Goal: Complete application form: Complete application form

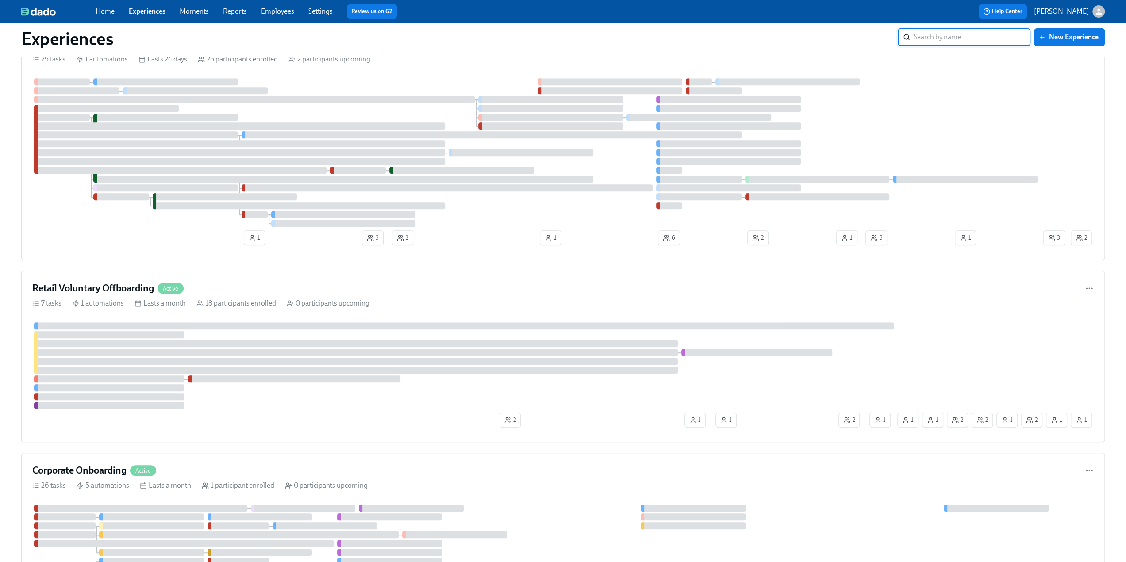
scroll to position [398, 0]
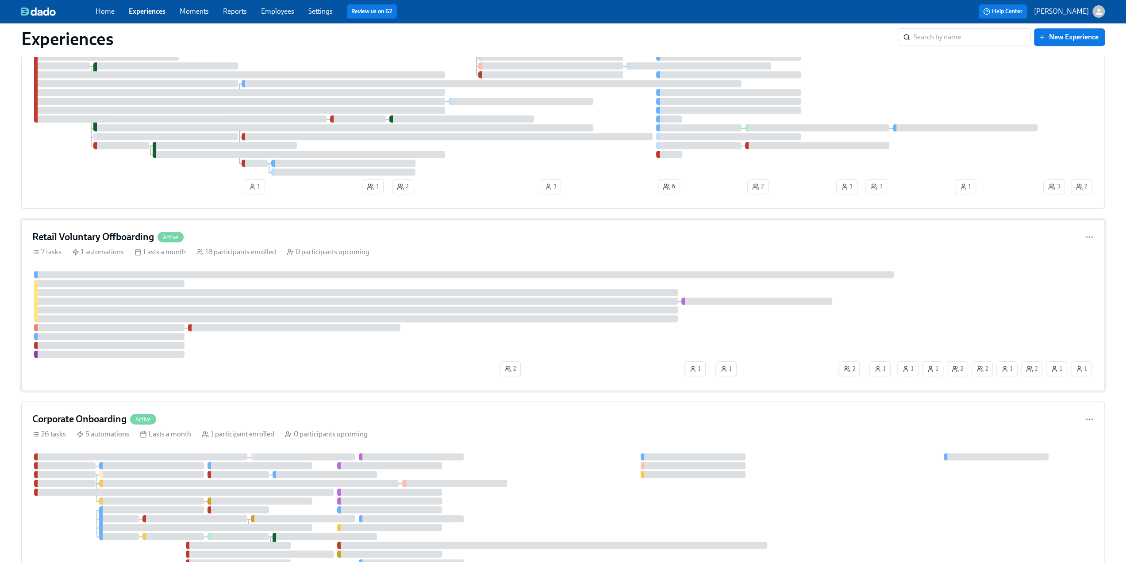
click at [117, 232] on h4 "Retail Voluntary Offboarding" at bounding box center [93, 236] width 122 height 13
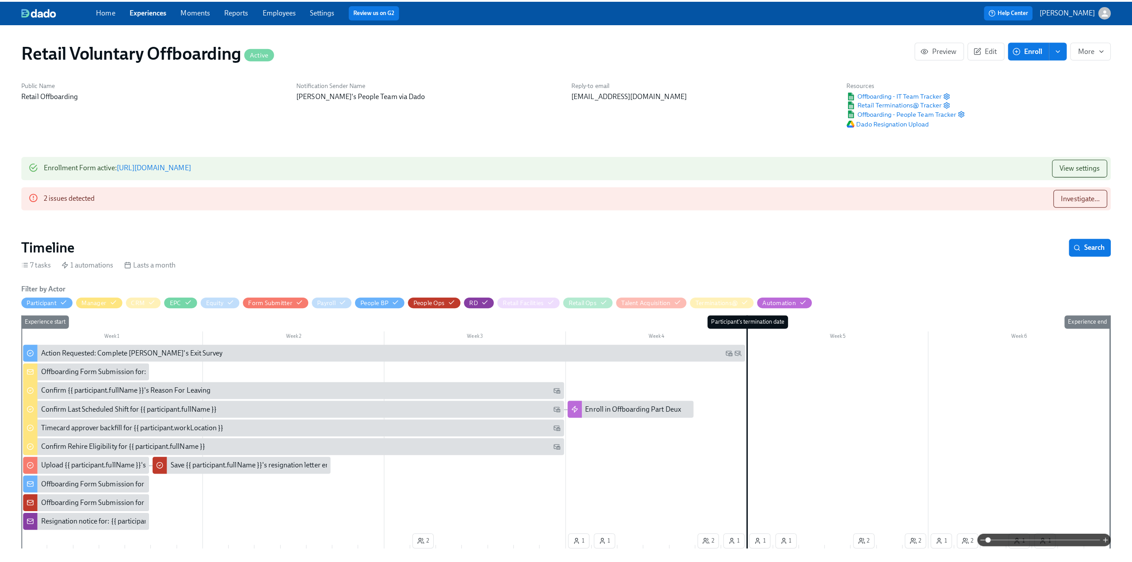
scroll to position [0, 2404]
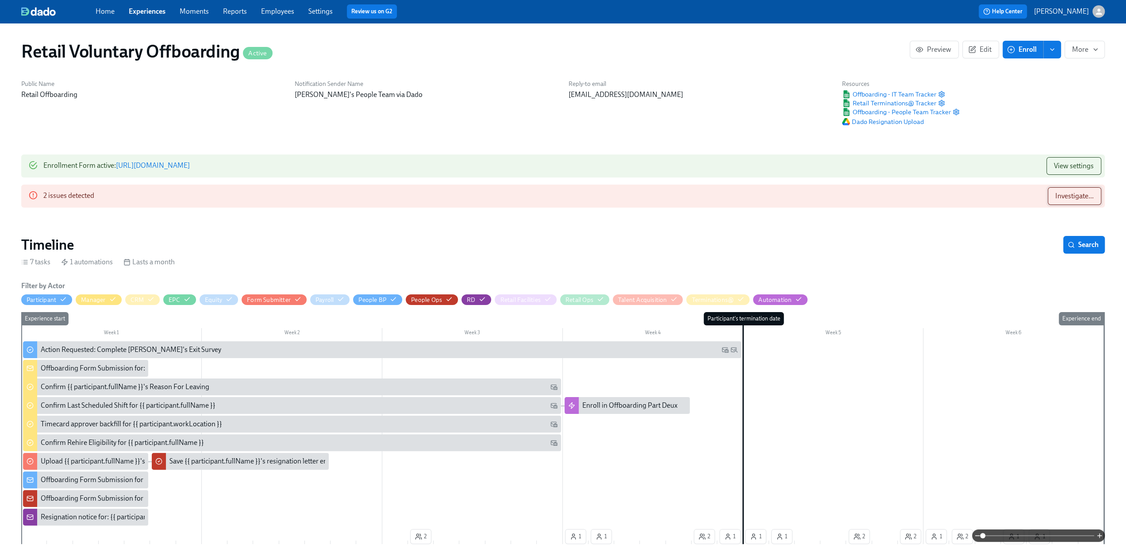
click at [1078, 193] on span "Investigate..." at bounding box center [1074, 196] width 38 height 9
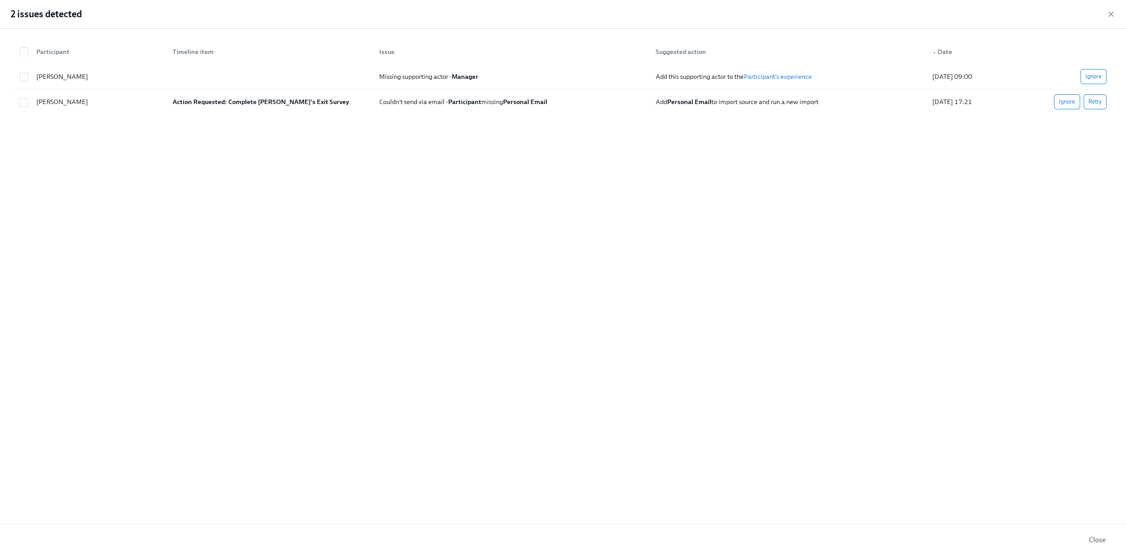
scroll to position [0, 2403]
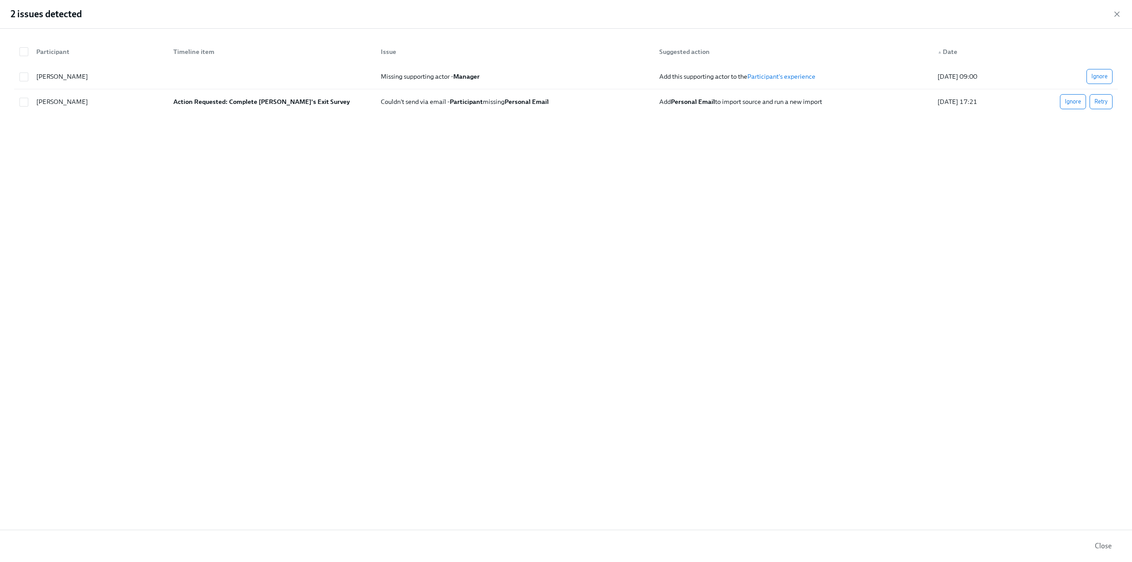
click at [1118, 14] on icon "button" at bounding box center [1117, 14] width 9 height 9
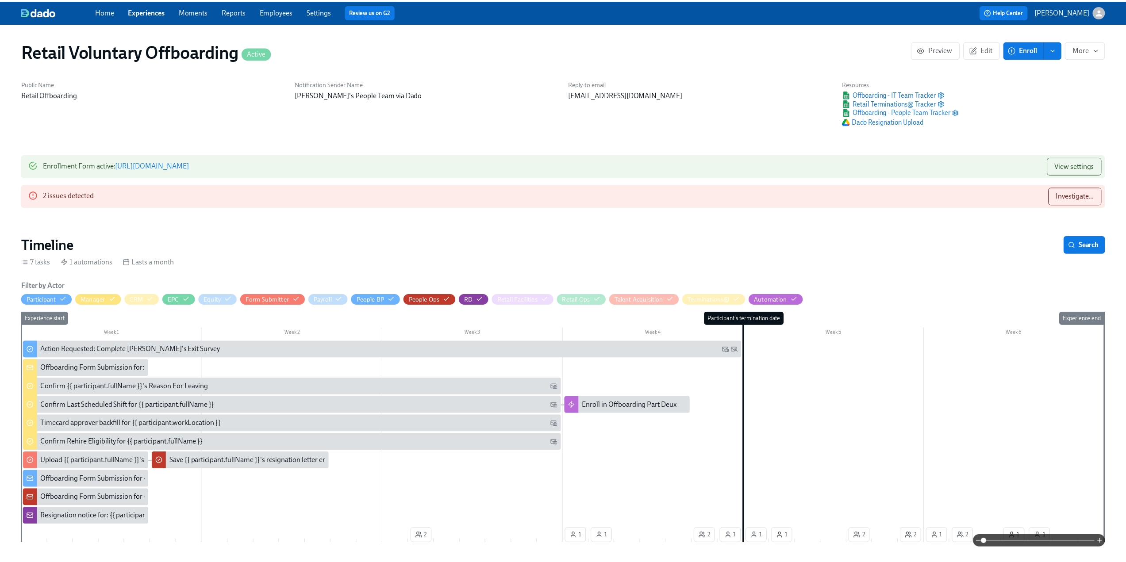
scroll to position [0, 2397]
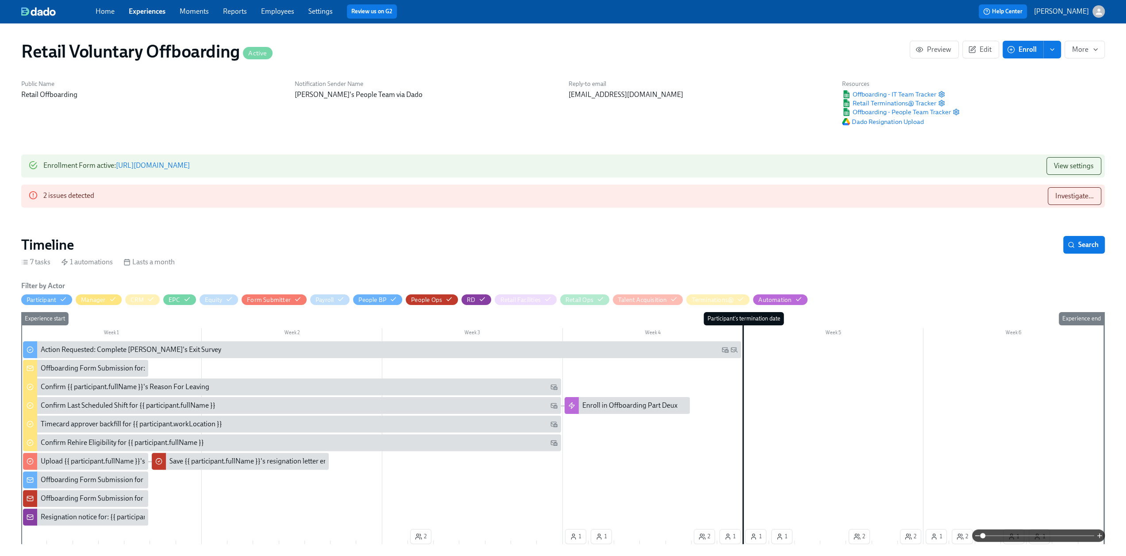
click at [1050, 51] on icon "enroll" at bounding box center [1051, 49] width 7 height 7
click at [1037, 91] on span "Enrollment form" at bounding box center [1029, 90] width 50 height 10
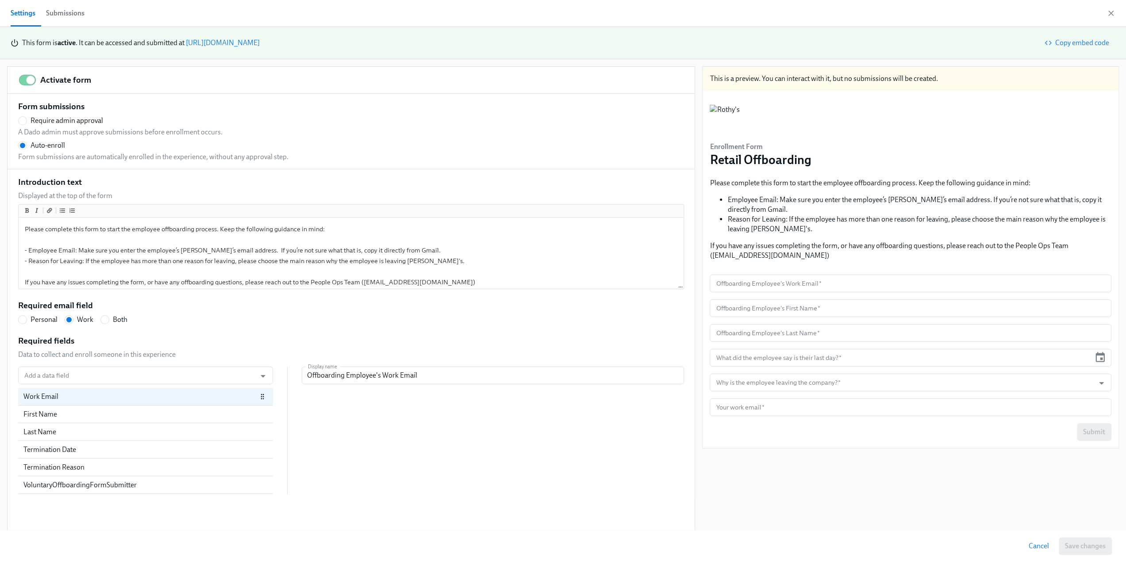
click at [64, 15] on div "Submissions" at bounding box center [65, 13] width 38 height 12
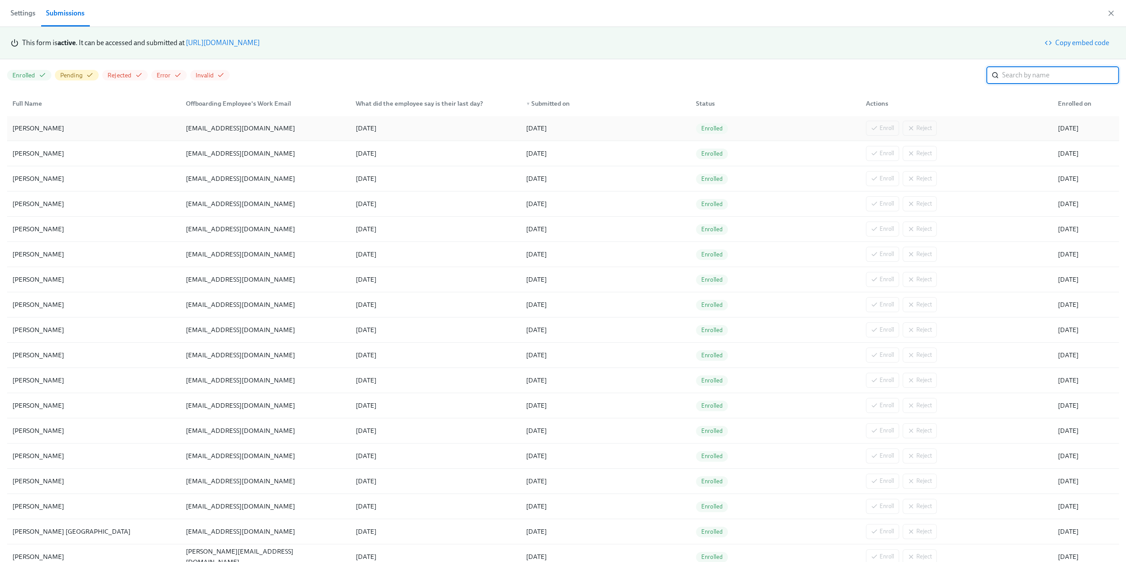
click at [67, 128] on div "[PERSON_NAME]" at bounding box center [94, 128] width 170 height 18
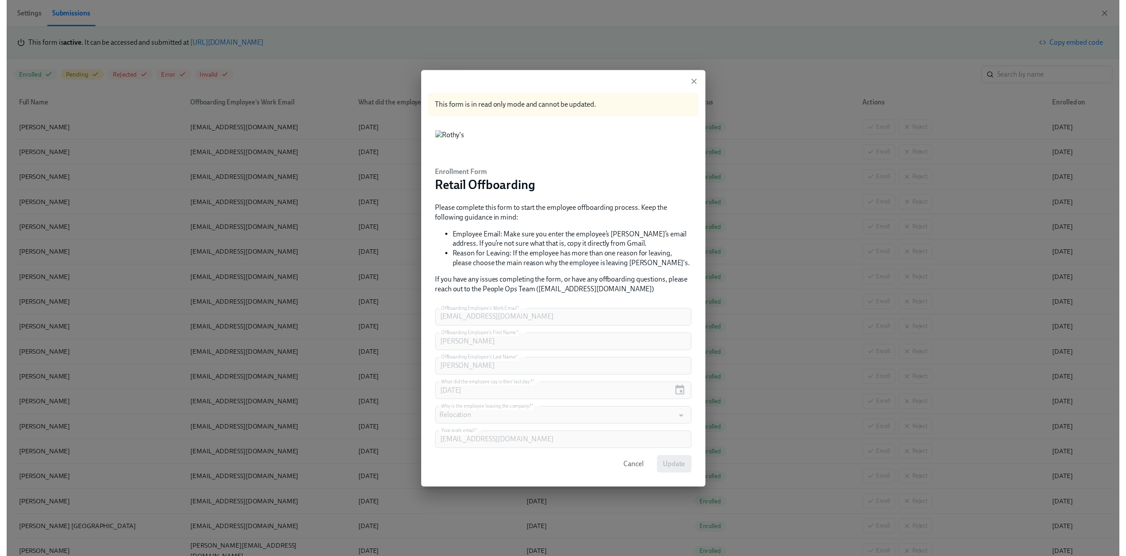
scroll to position [133, 0]
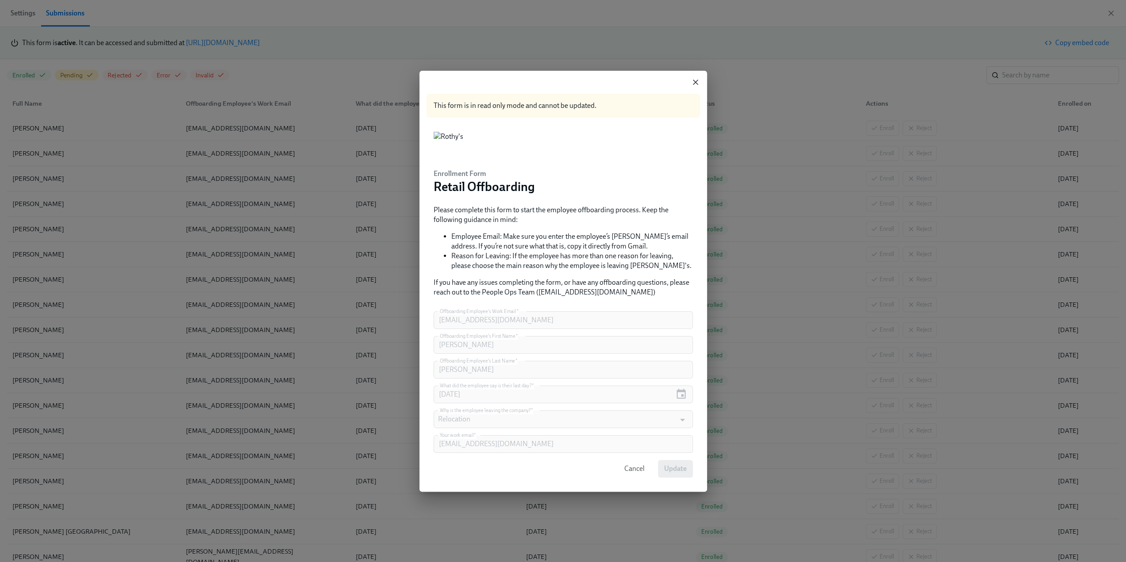
click at [699, 83] on icon "button" at bounding box center [695, 82] width 9 height 9
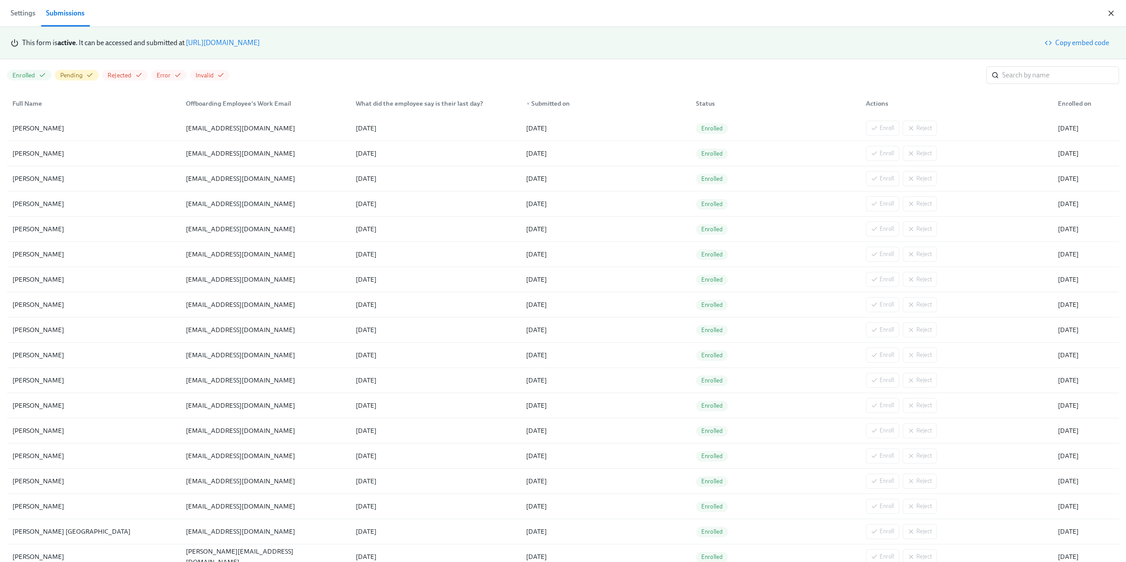
click at [1106, 13] on icon "button" at bounding box center [1110, 13] width 9 height 9
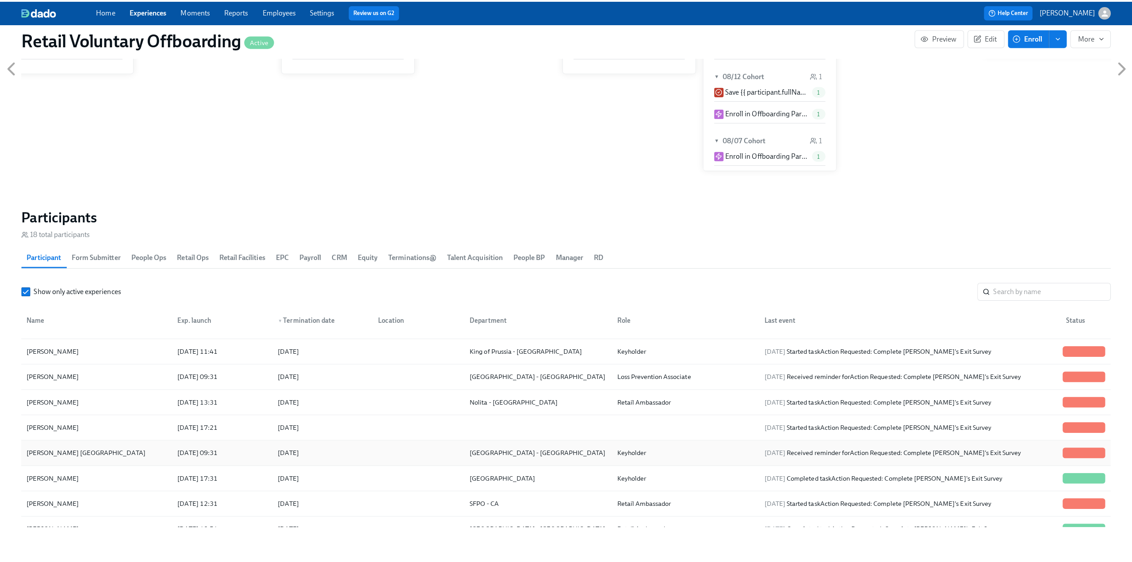
scroll to position [258, 0]
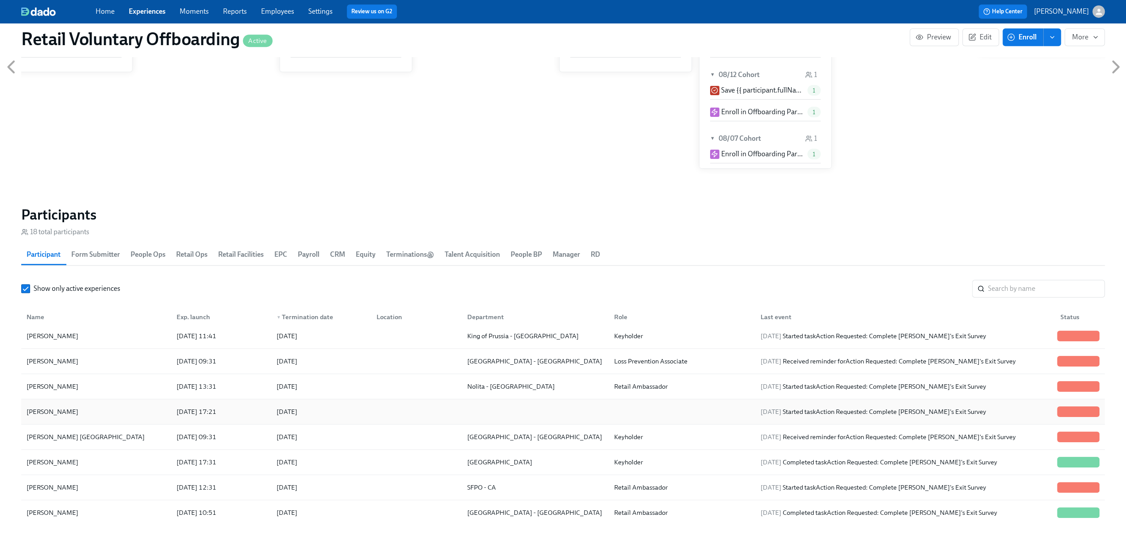
click at [85, 412] on div "[PERSON_NAME]" at bounding box center [96, 411] width 146 height 18
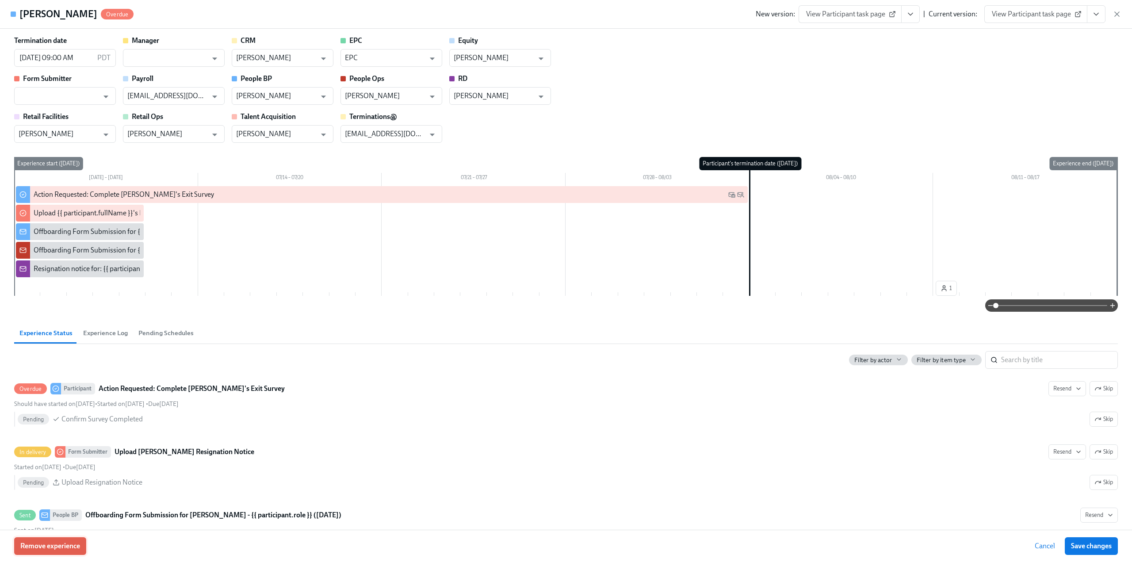
click at [64, 545] on span "Remove experience" at bounding box center [50, 546] width 60 height 9
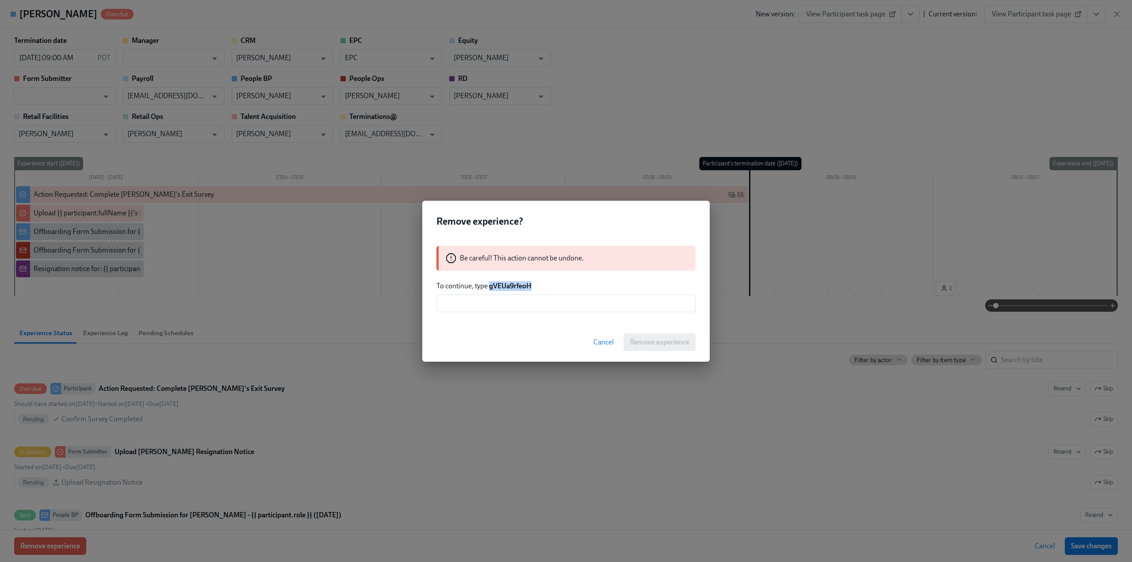
drag, startPoint x: 540, startPoint y: 287, endPoint x: 490, endPoint y: 285, distance: 49.6
click at [490, 285] on p "To continue, type gVEUa9rfeoH" at bounding box center [566, 286] width 259 height 10
copy strong "gVEUa9rfeoH"
click at [510, 306] on input "text" at bounding box center [566, 304] width 259 height 18
paste input "gVEUa9rfeoH"
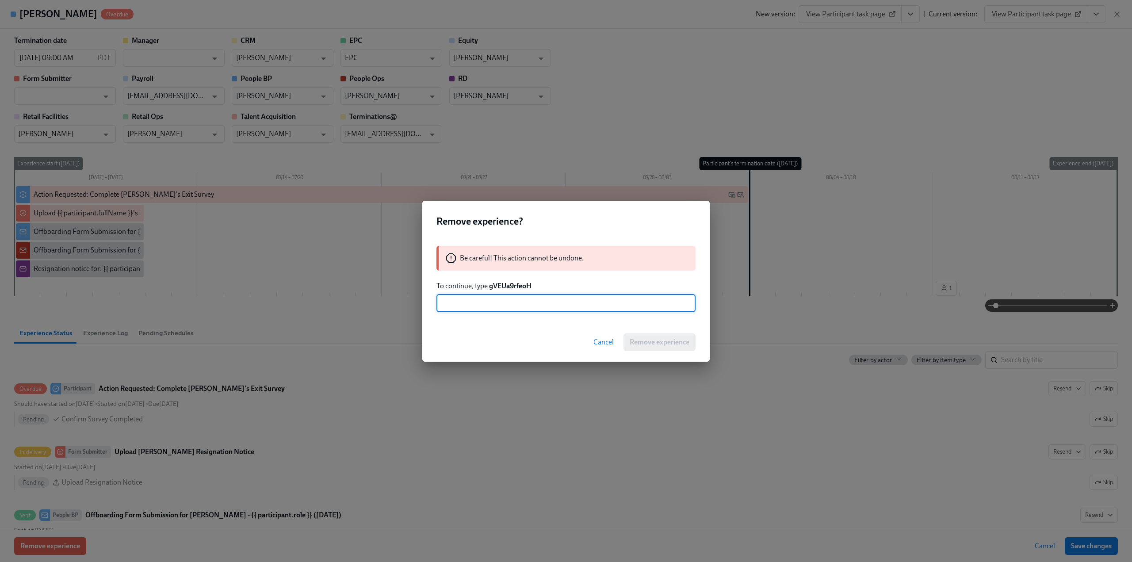
type input "gVEUa9rfeoH"
click at [680, 341] on span "Remove experience" at bounding box center [660, 342] width 60 height 9
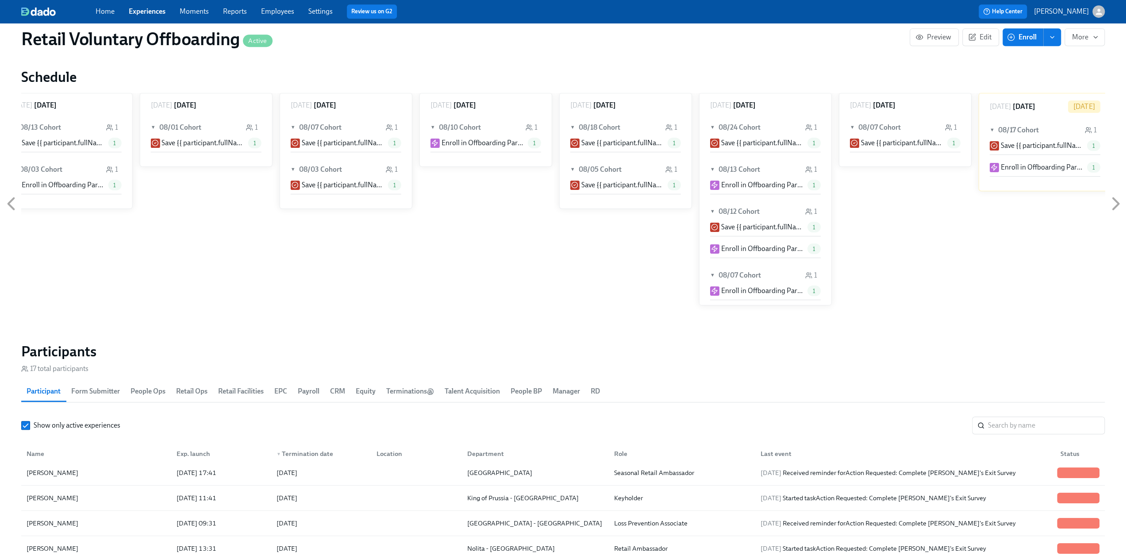
scroll to position [464, 0]
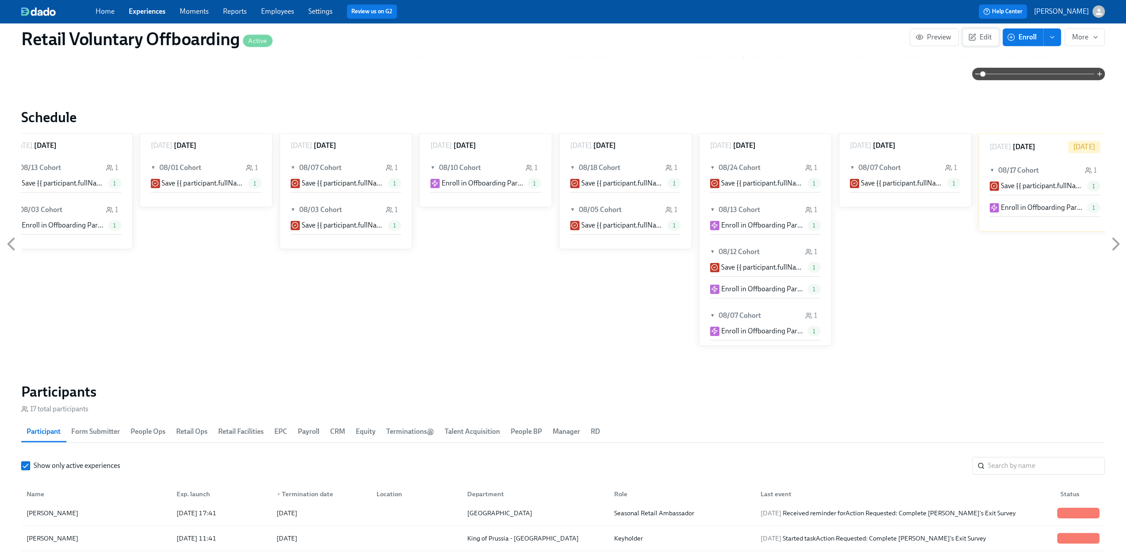
click at [989, 38] on span "Edit" at bounding box center [980, 37] width 22 height 9
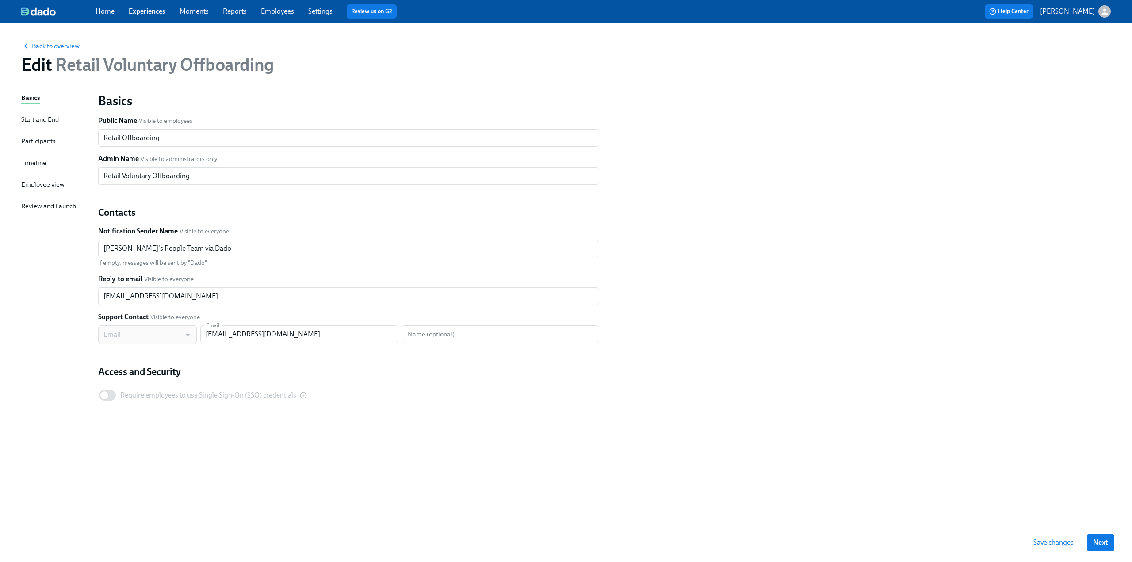
click at [68, 48] on span "Back to overview" at bounding box center [50, 46] width 58 height 9
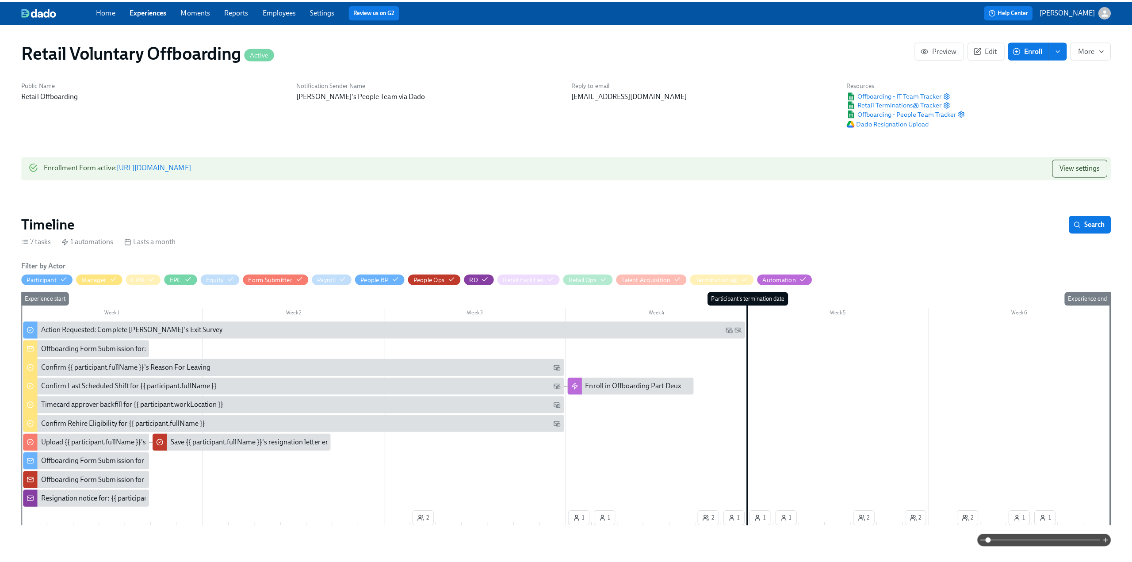
scroll to position [0, 2264]
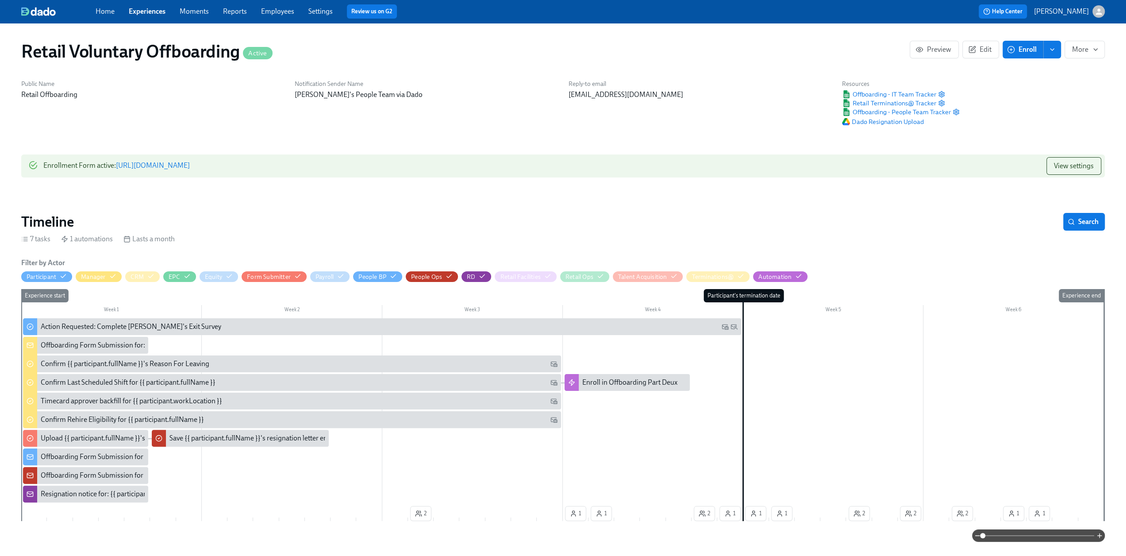
click at [1054, 46] on icon "enroll" at bounding box center [1051, 49] width 7 height 7
click at [1046, 72] on span "Enroll manually" at bounding box center [1029, 71] width 50 height 10
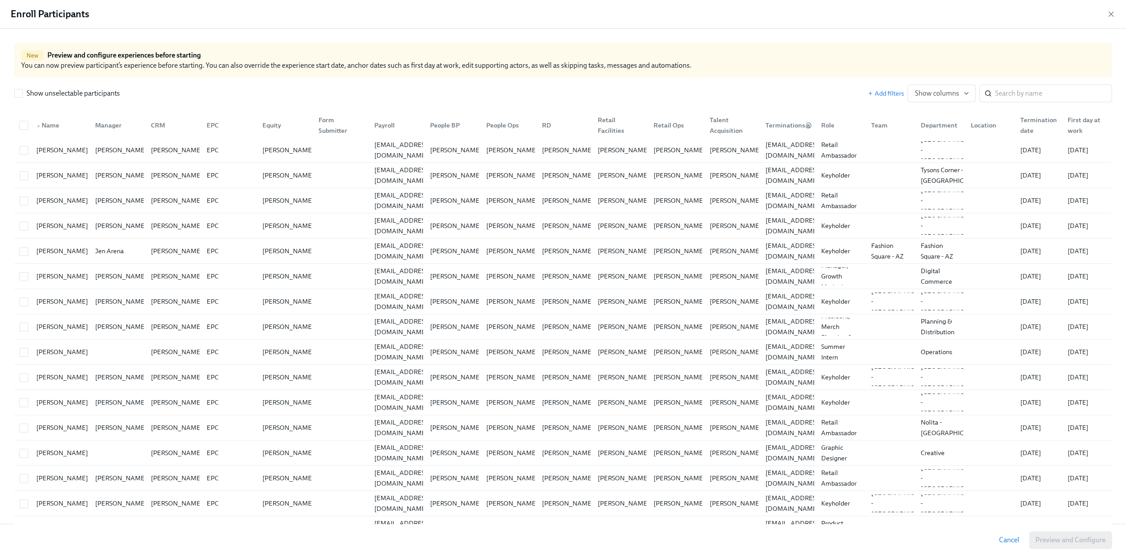
scroll to position [0, 2264]
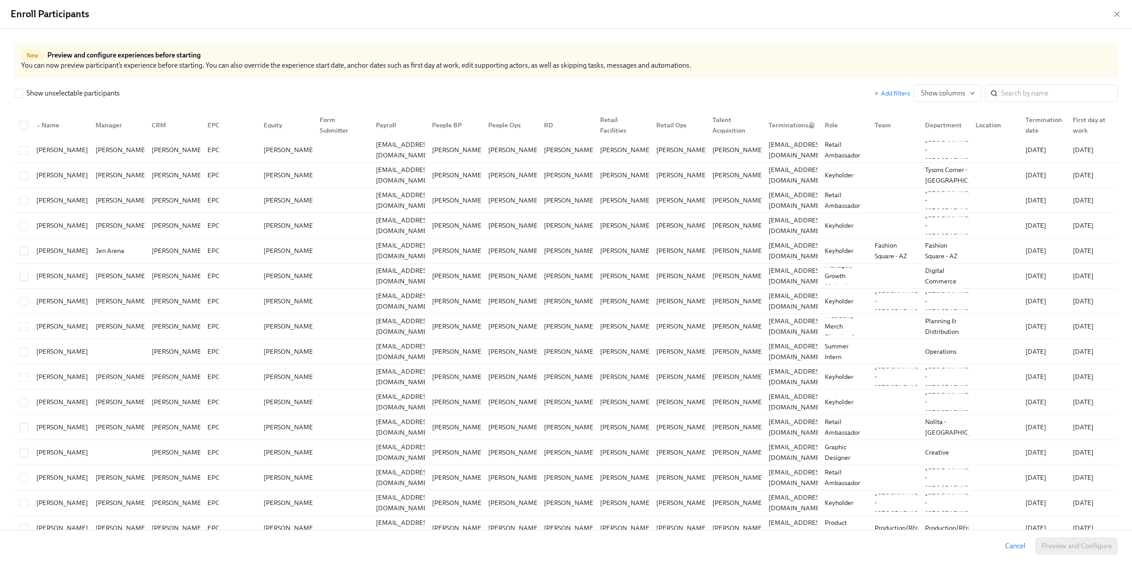
click at [1117, 12] on icon "button" at bounding box center [1117, 14] width 9 height 9
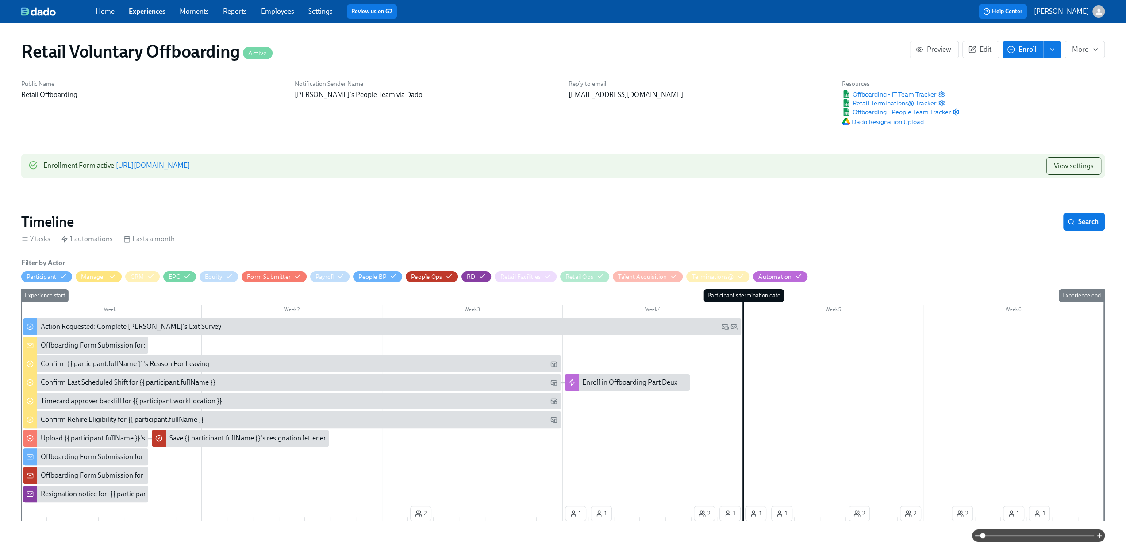
scroll to position [0, 2257]
click at [1057, 49] on button "enroll" at bounding box center [1052, 50] width 18 height 18
click at [1024, 92] on span "Enrollment form" at bounding box center [1029, 90] width 50 height 10
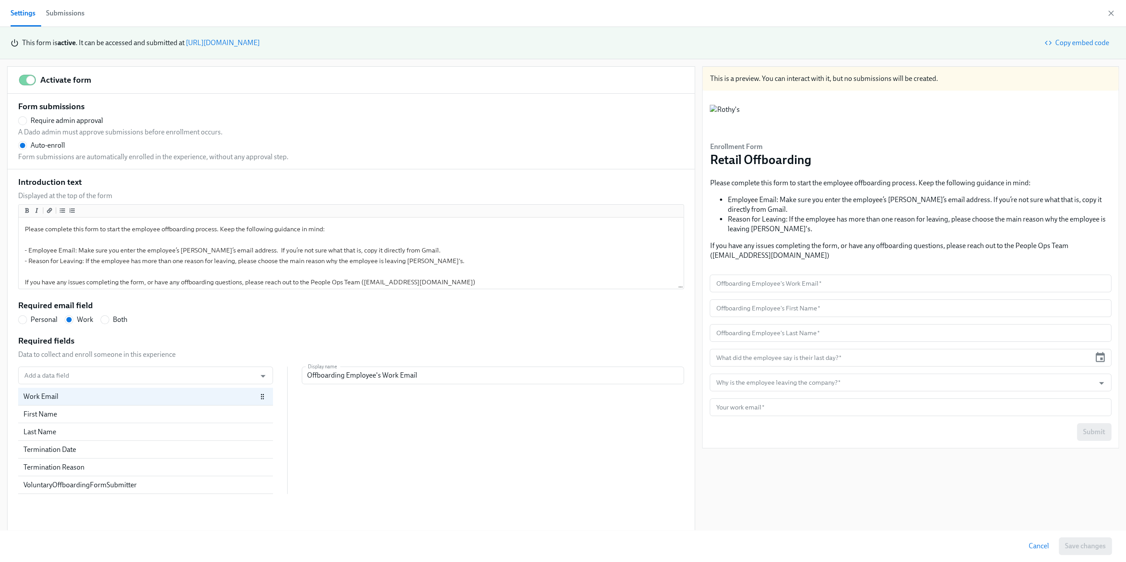
click at [1108, 12] on icon "button" at bounding box center [1110, 13] width 9 height 9
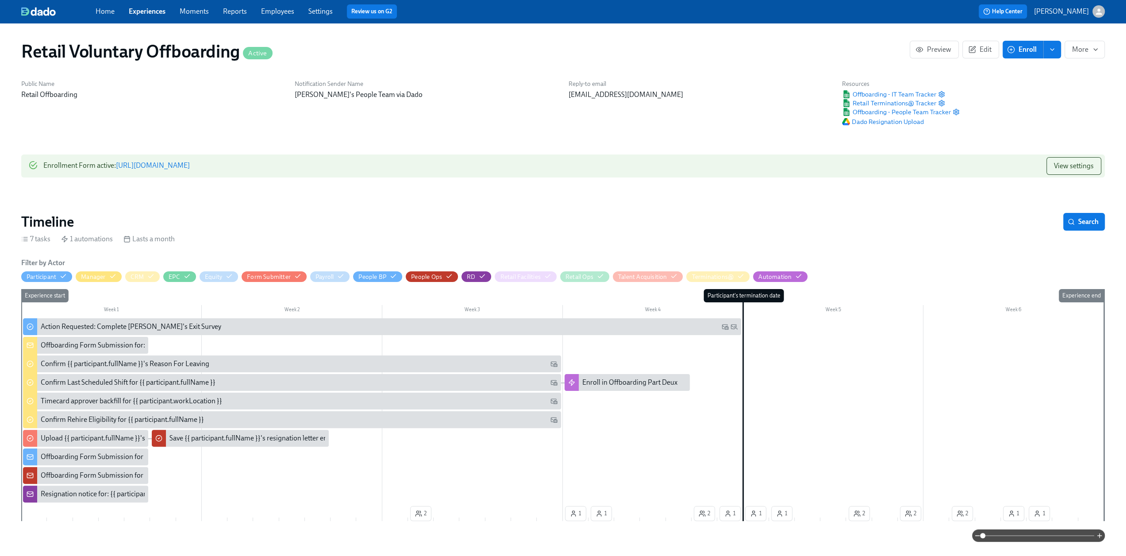
click at [150, 165] on link "[URL][DOMAIN_NAME]" at bounding box center [153, 165] width 74 height 8
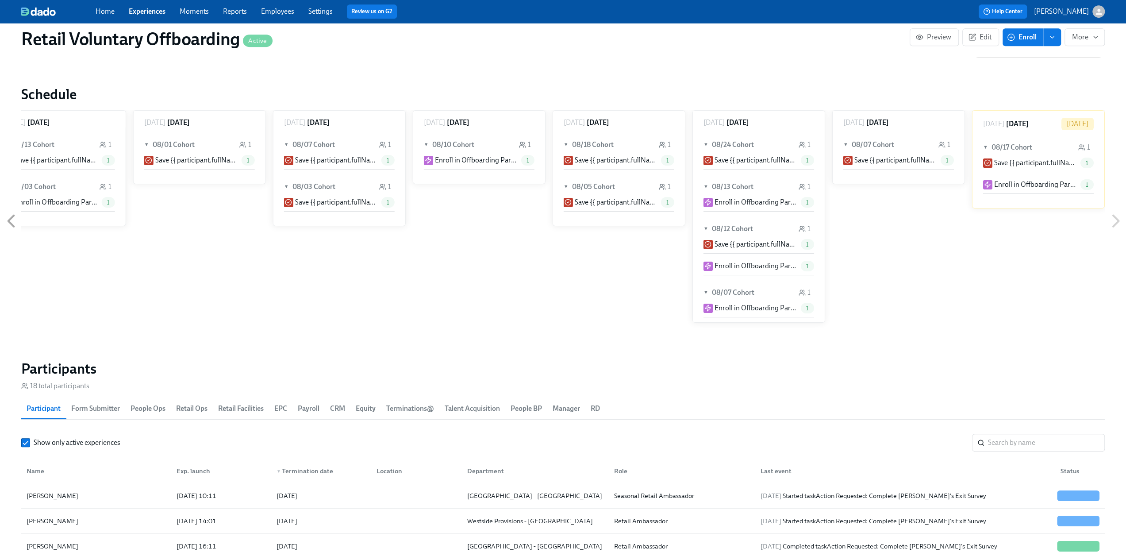
scroll to position [354, 0]
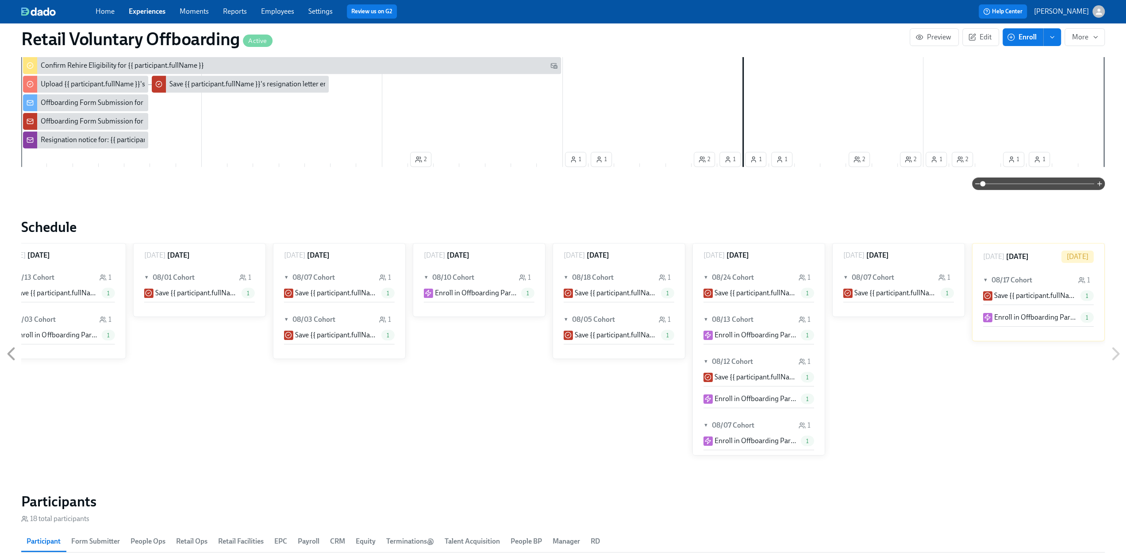
click at [280, 12] on link "Employees" at bounding box center [277, 11] width 33 height 8
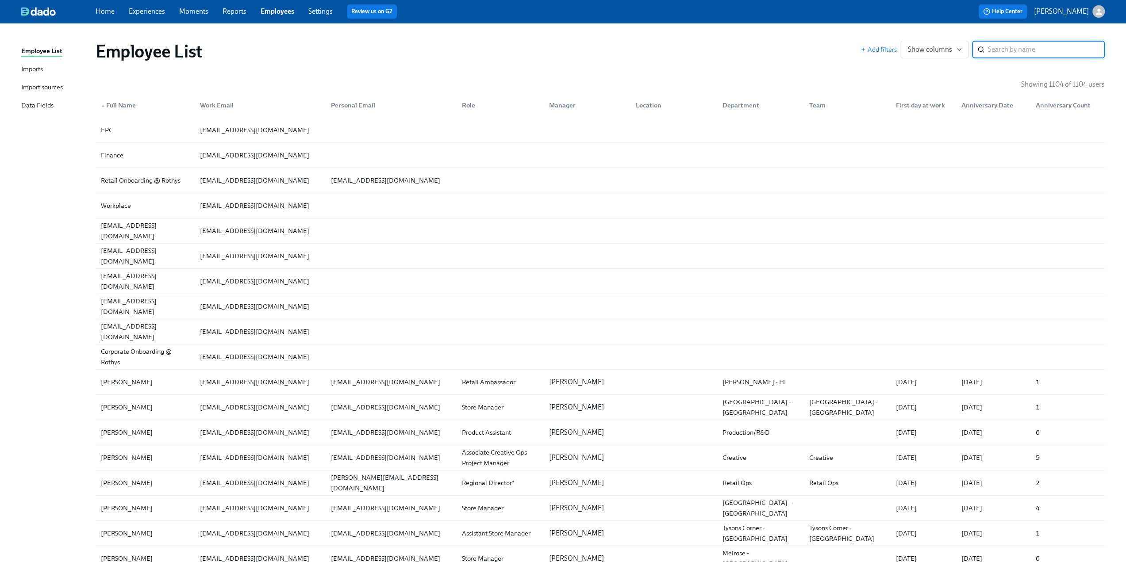
click at [992, 46] on input "search" at bounding box center [1046, 50] width 117 height 18
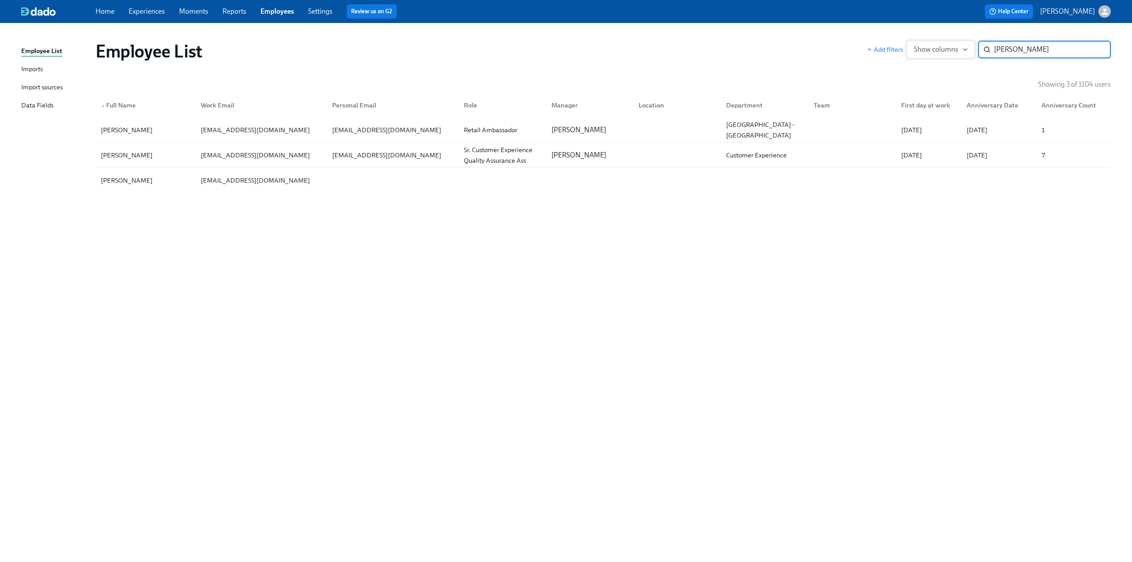
click at [964, 52] on div "Add filters Show columns [PERSON_NAME] ​" at bounding box center [989, 50] width 244 height 18
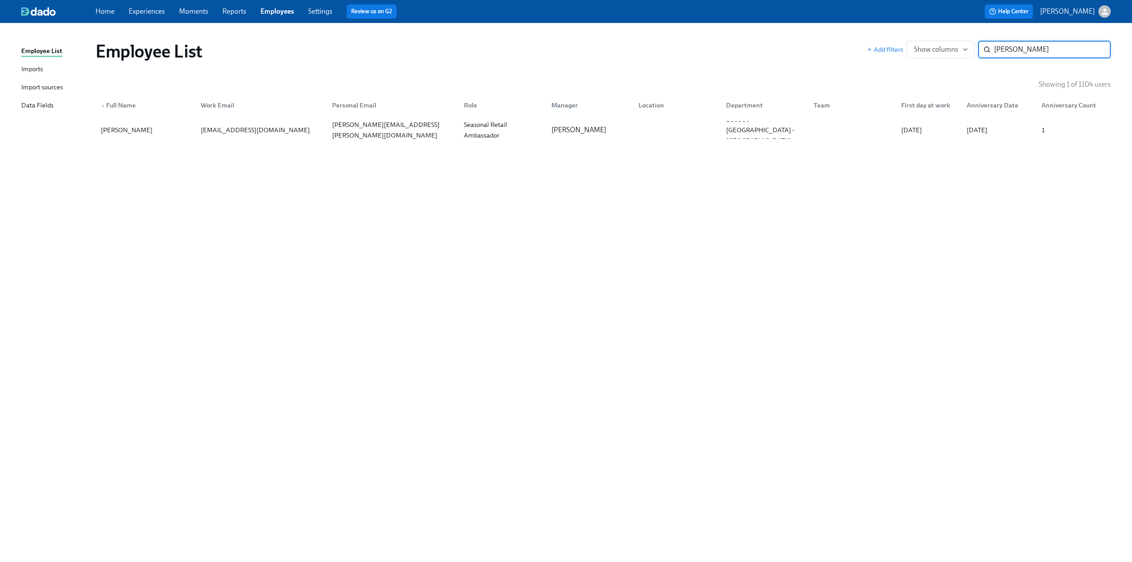
drag, startPoint x: 1027, startPoint y: 50, endPoint x: 995, endPoint y: 53, distance: 32.8
click at [995, 53] on input "[PERSON_NAME]" at bounding box center [1052, 50] width 117 height 18
drag, startPoint x: 1043, startPoint y: 54, endPoint x: 976, endPoint y: 56, distance: 67.3
click at [976, 56] on div "Add filters Show columns kriss ​" at bounding box center [989, 50] width 244 height 18
drag, startPoint x: 1043, startPoint y: 43, endPoint x: 969, endPoint y: 43, distance: 73.9
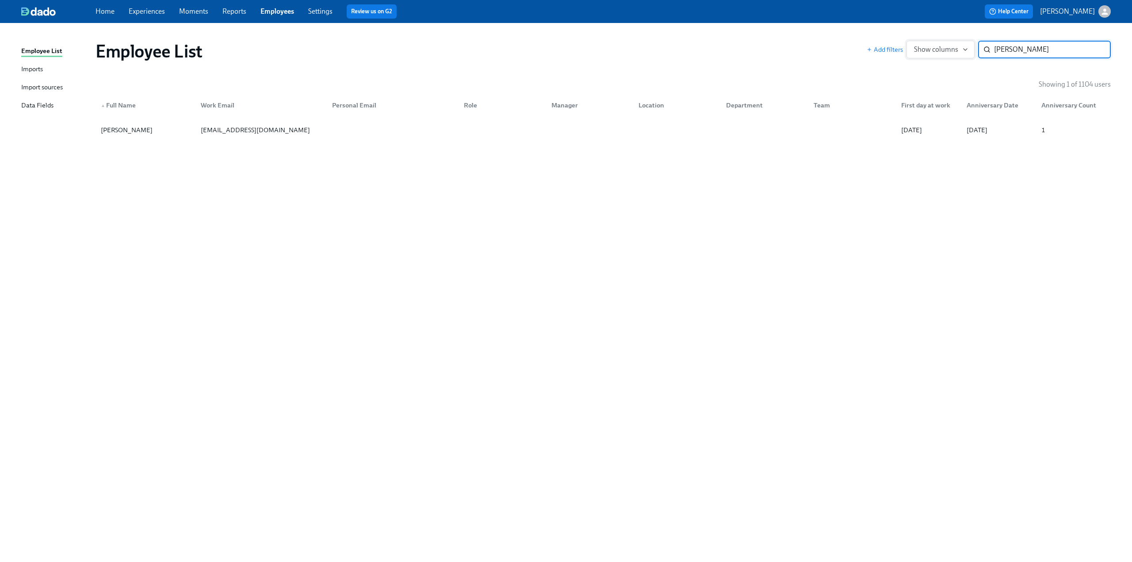
click at [969, 43] on div "Add filters Show columns [PERSON_NAME] ​" at bounding box center [989, 50] width 244 height 18
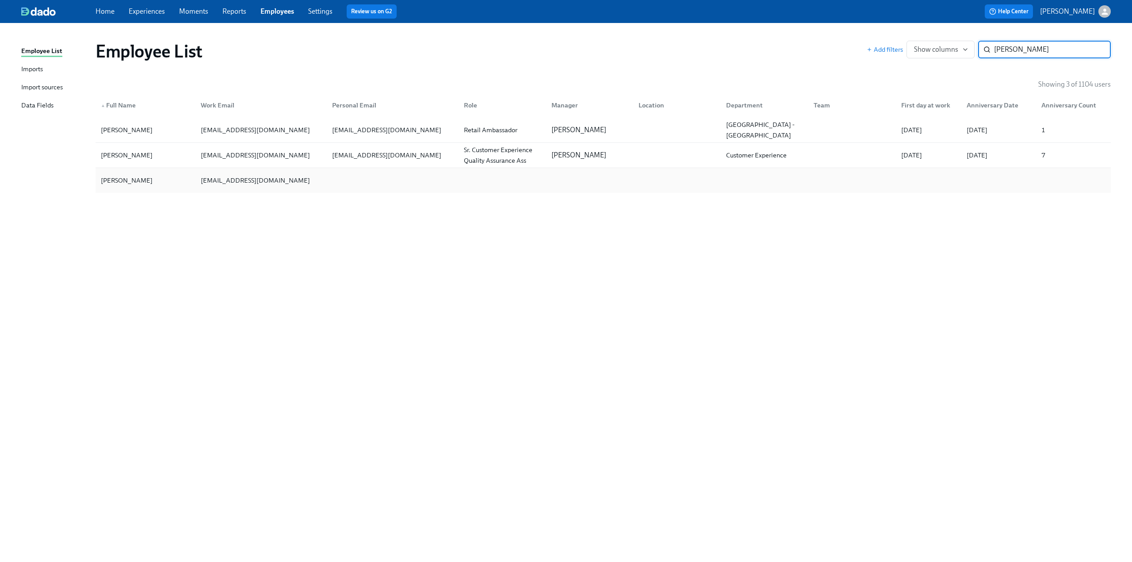
type input "[PERSON_NAME]"
click at [160, 182] on div "[PERSON_NAME]" at bounding box center [145, 181] width 96 height 18
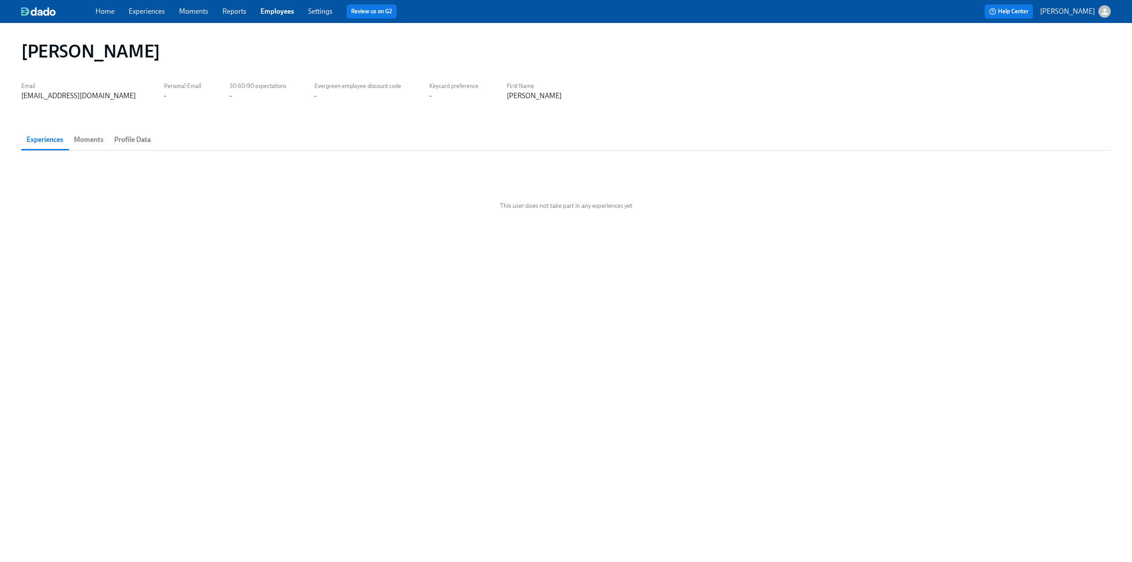
drag, startPoint x: 150, startPoint y: 54, endPoint x: 23, endPoint y: 53, distance: 127.4
click at [23, 53] on div "[PERSON_NAME]" at bounding box center [566, 51] width 1090 height 21
copy h1 "[PERSON_NAME]"
drag, startPoint x: 96, startPoint y: 95, endPoint x: 22, endPoint y: 96, distance: 74.3
click at [22, 96] on div "Email [EMAIL_ADDRESS][DOMAIN_NAME] Personal Email - 30-60-90 expectations - Eve…" at bounding box center [566, 90] width 1090 height 21
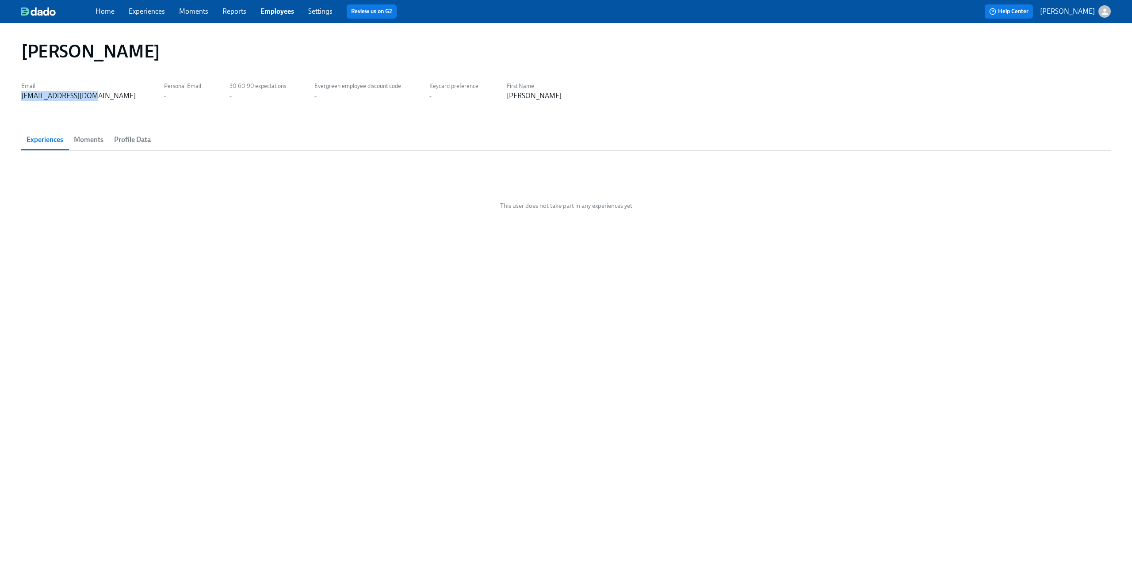
copy div "[EMAIL_ADDRESS][DOMAIN_NAME]"
click at [283, 13] on link "Employees" at bounding box center [278, 11] width 34 height 8
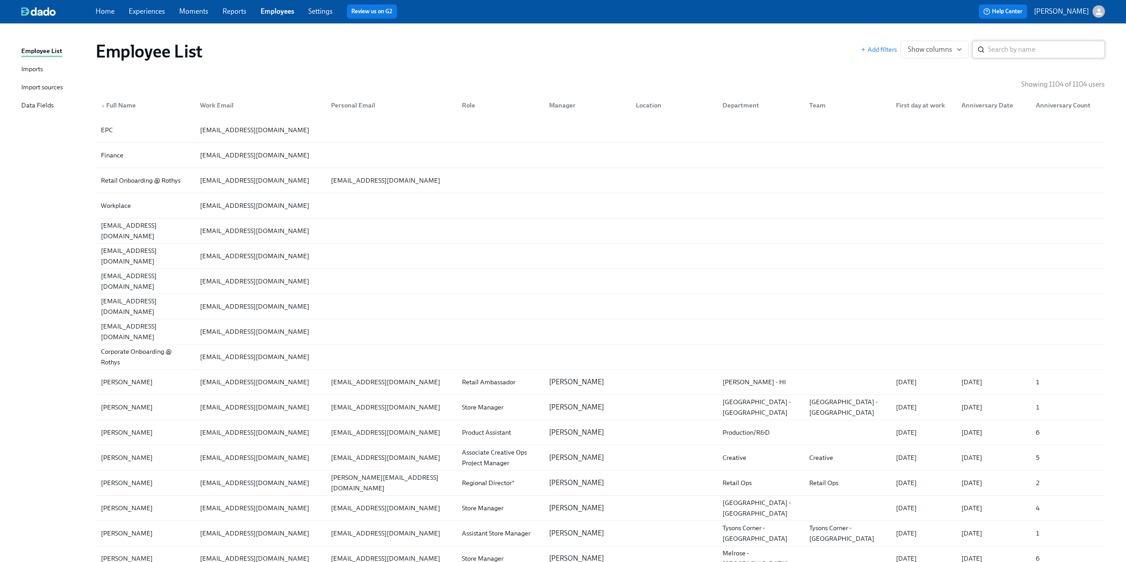
click at [997, 54] on input "search" at bounding box center [1046, 50] width 117 height 18
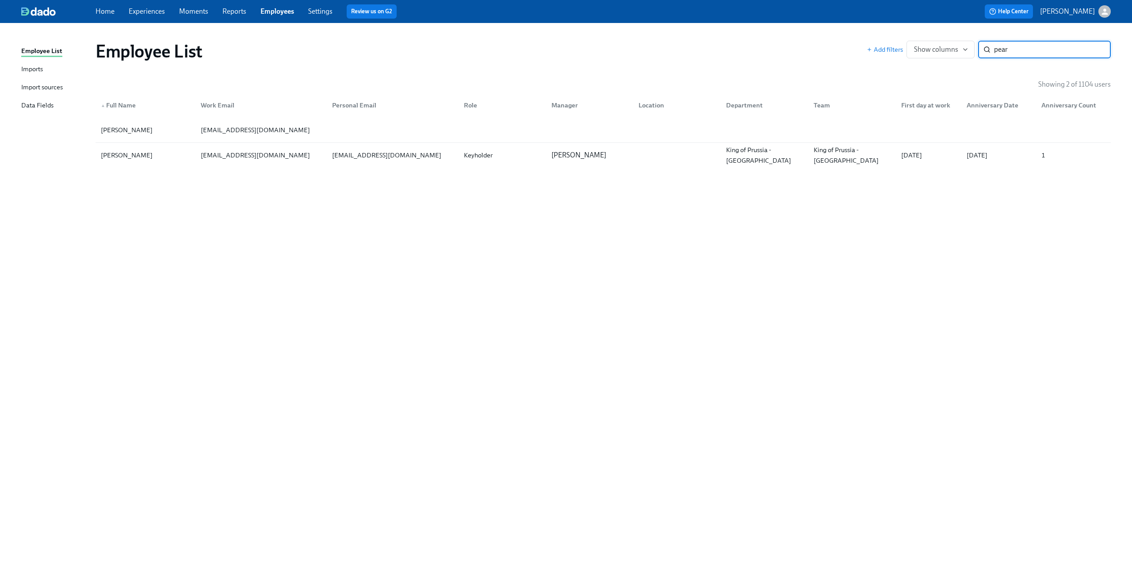
type input "pear"
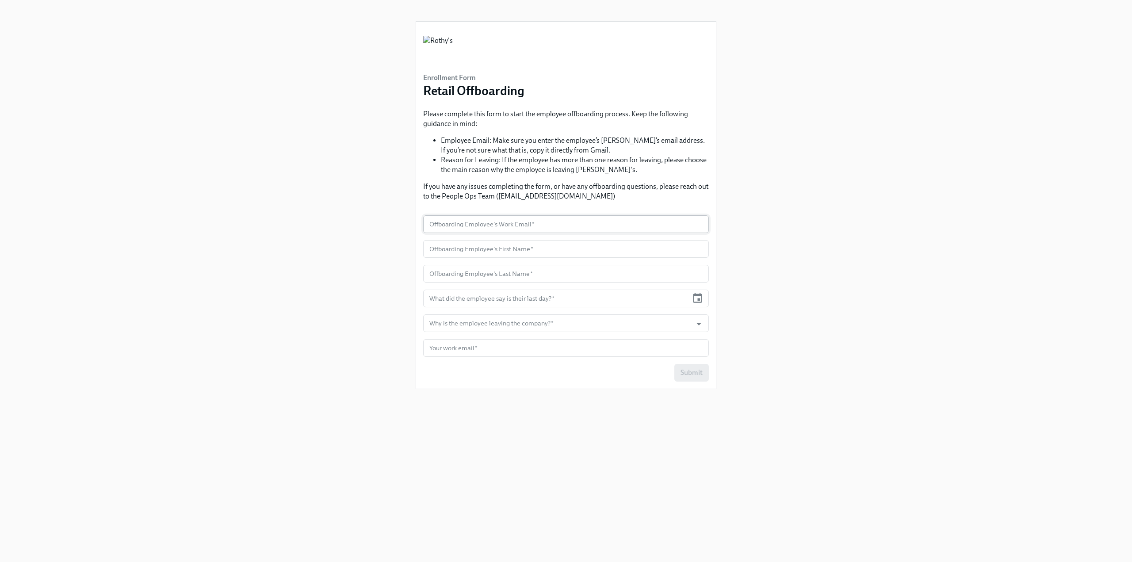
click at [467, 221] on input "text" at bounding box center [566, 224] width 286 height 18
paste input "SHolloway@rothys.com"
type input "SHolloway@rothys.com"
click at [447, 253] on input "text" at bounding box center [566, 249] width 286 height 18
paste input "Steven"
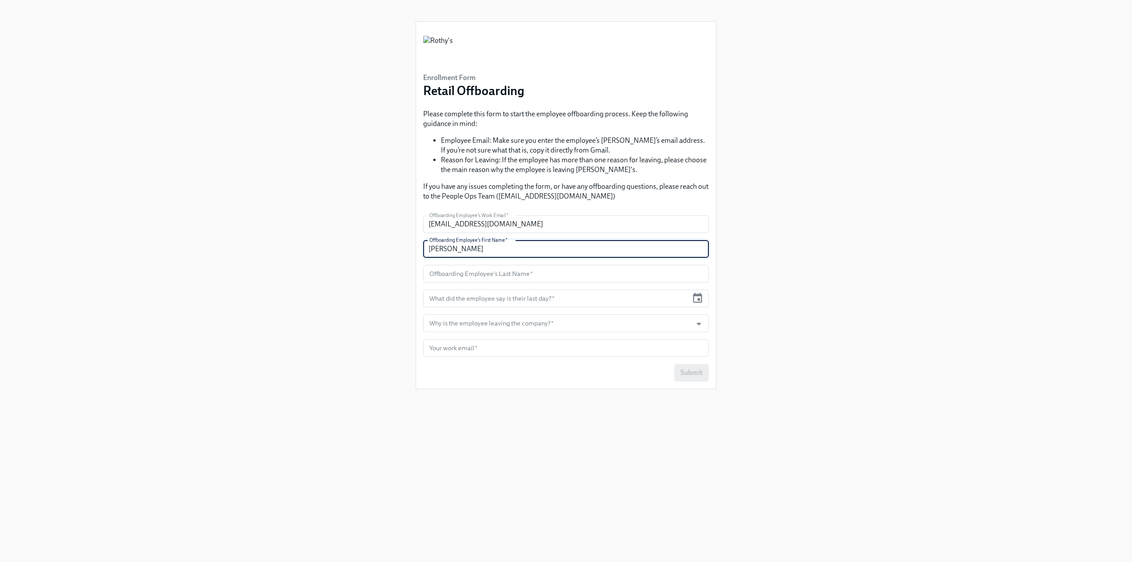
type input "Steven"
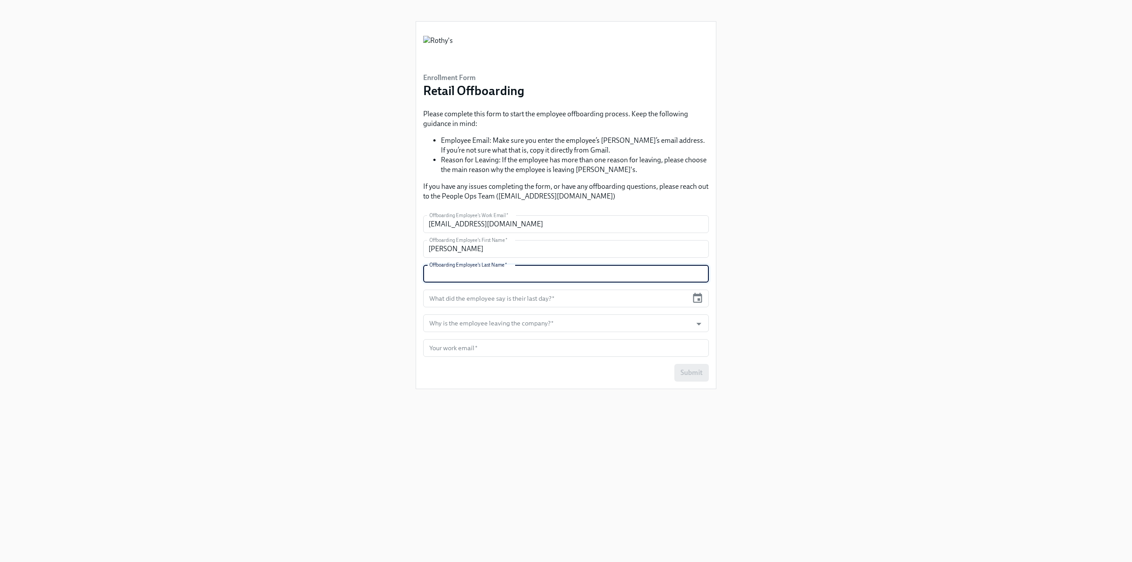
click at [484, 269] on input "text" at bounding box center [566, 274] width 286 height 18
paste input "Holloway"
type input "Holloway"
click at [701, 301] on icon "button" at bounding box center [697, 298] width 9 height 10
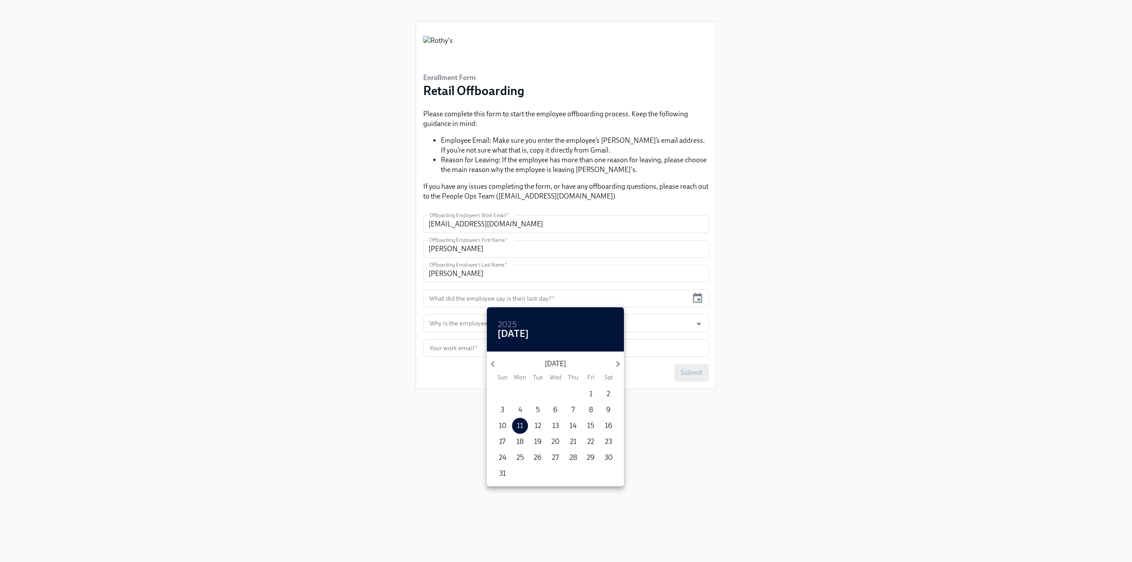
click at [522, 409] on p "4" at bounding box center [520, 410] width 4 height 10
type input "[DATE]"
click at [699, 325] on div at bounding box center [566, 281] width 1132 height 562
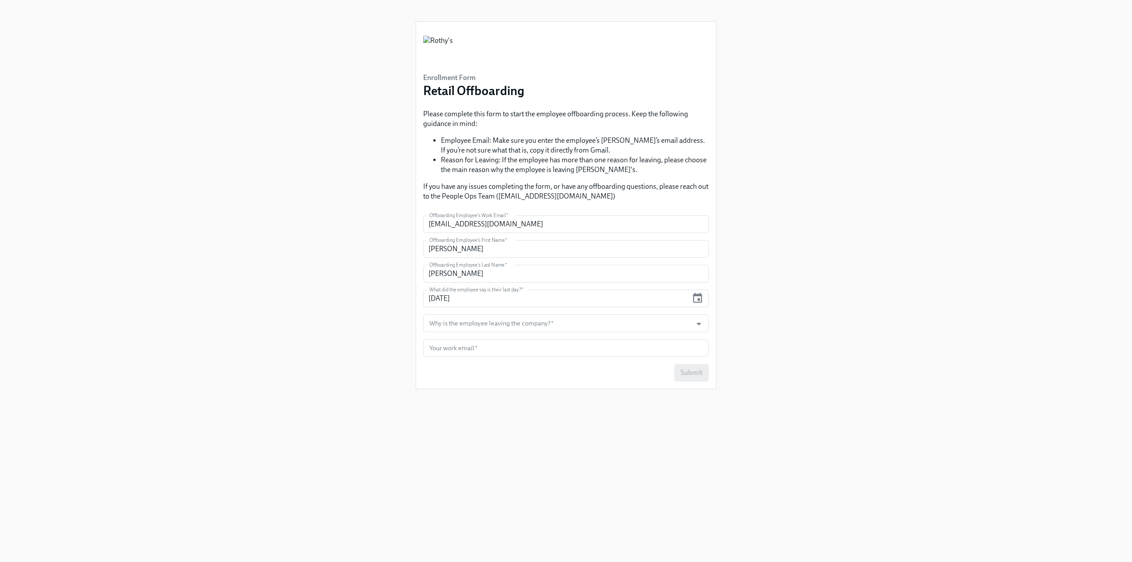
click at [699, 325] on icon "Open" at bounding box center [699, 324] width 5 height 3
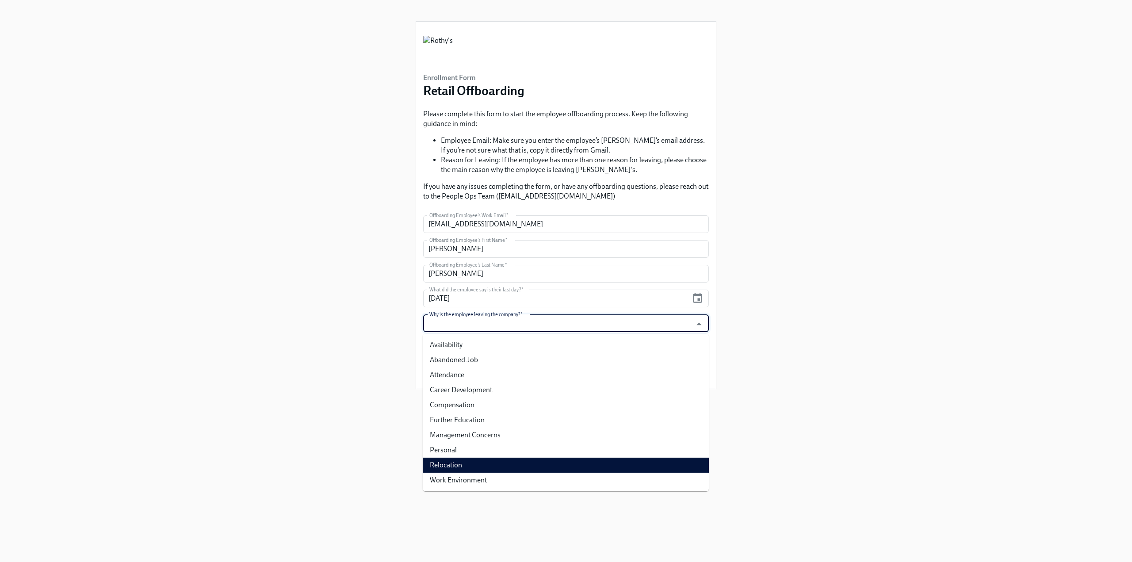
click at [539, 461] on li "Relocation" at bounding box center [566, 465] width 286 height 15
type input "Relocation"
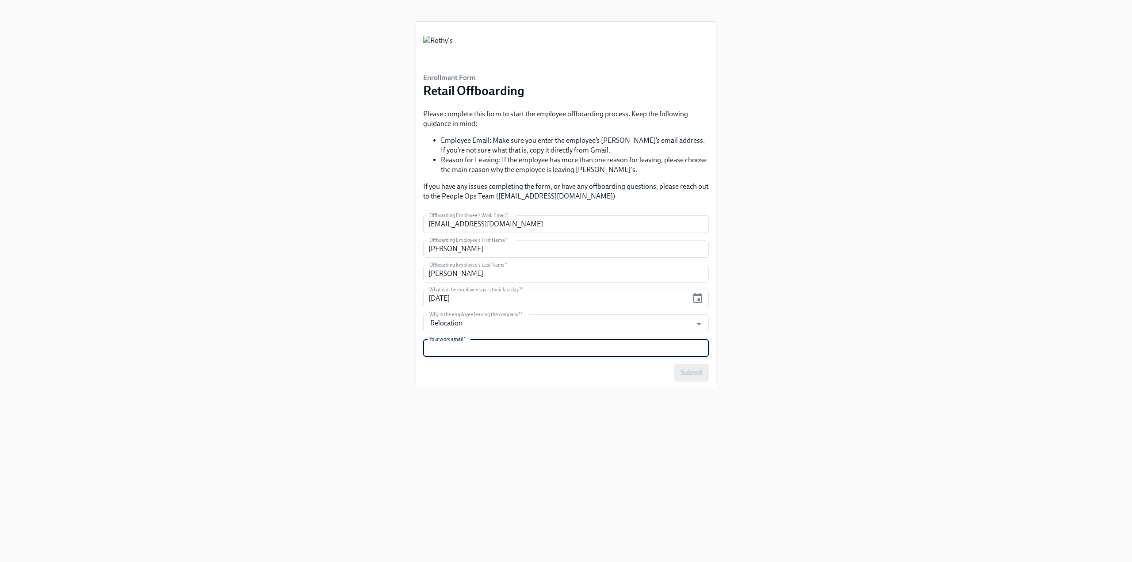
click at [476, 349] on input "text" at bounding box center [566, 348] width 286 height 18
paste input "[EMAIL_ADDRESS][DOMAIN_NAME]"
type input "[EMAIL_ADDRESS][DOMAIN_NAME]"
click at [701, 375] on span "Submit" at bounding box center [692, 372] width 22 height 9
